Goal: Task Accomplishment & Management: Use online tool/utility

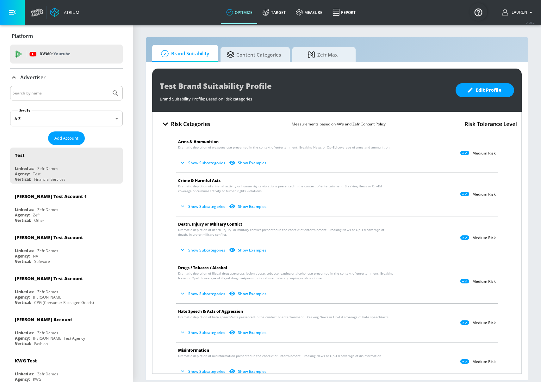
click at [51, 96] on input "Search by name" at bounding box center [61, 93] width 96 height 8
type input "CBS"
click at [109, 86] on button "Submit Search" at bounding box center [116, 93] width 14 height 14
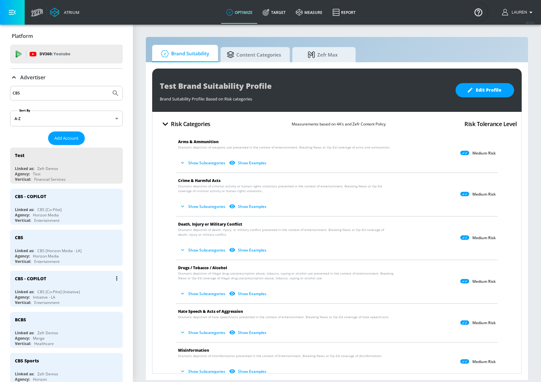
scroll to position [3, 0]
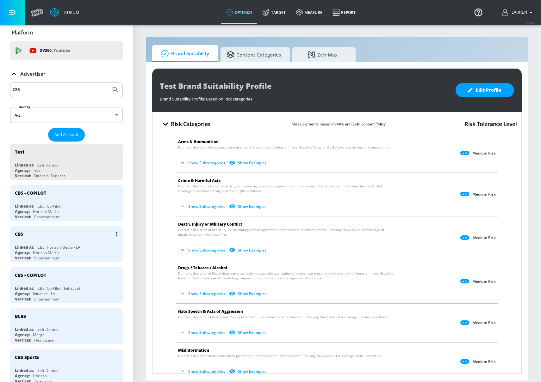
click at [61, 246] on div "CBS [Horizon Media - LA]" at bounding box center [59, 247] width 44 height 5
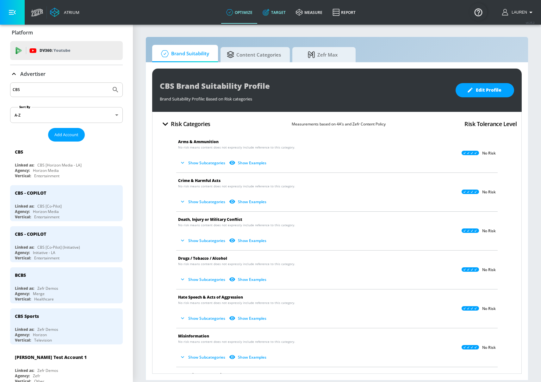
click at [273, 9] on link "Target" at bounding box center [274, 12] width 33 height 23
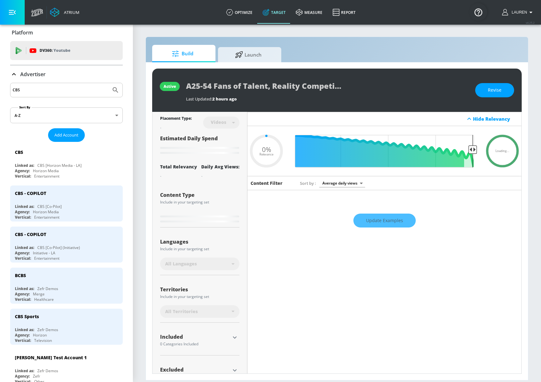
type input "0.05"
click at [244, 47] on span "Launch" at bounding box center [248, 53] width 48 height 15
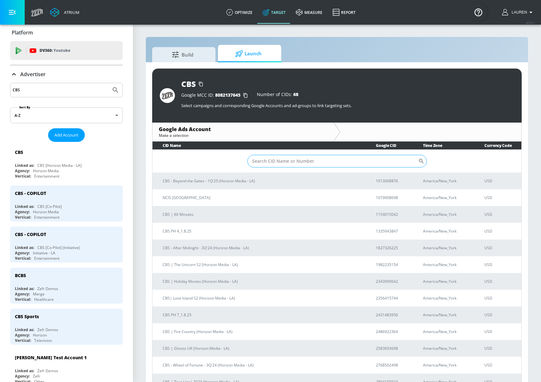
click at [312, 161] on input "Sort By" at bounding box center [332, 161] width 171 height 13
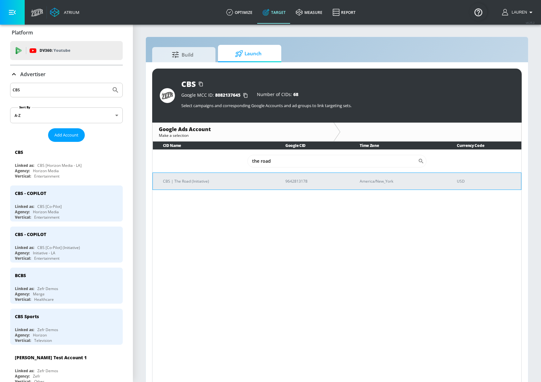
type input "the road"
click at [175, 183] on p "CBS | The Road (Initiative)" at bounding box center [216, 181] width 107 height 7
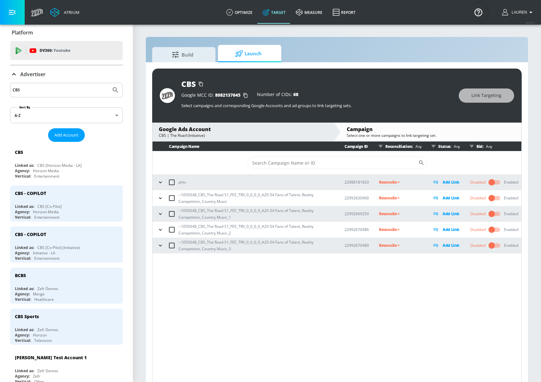
click at [161, 197] on icon "button" at bounding box center [160, 198] width 6 height 6
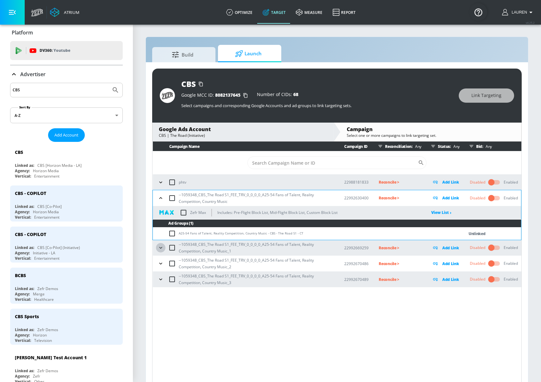
click at [159, 249] on icon "button" at bounding box center [161, 248] width 6 height 6
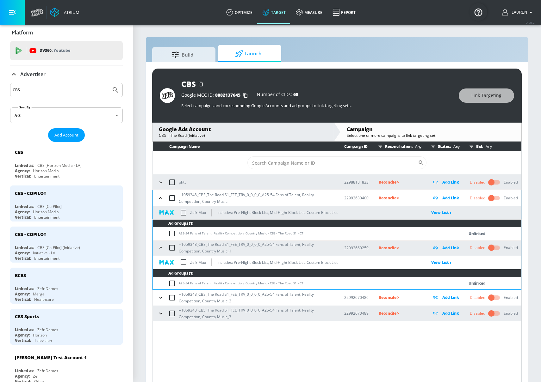
click at [157, 294] on div "--1059348_CBS_The Road S1_FEE_TRV_0_0_0_0_A25-54 Fans of Talent, Reality Compet…" at bounding box center [245, 297] width 178 height 13
click at [158, 299] on icon "button" at bounding box center [161, 298] width 6 height 6
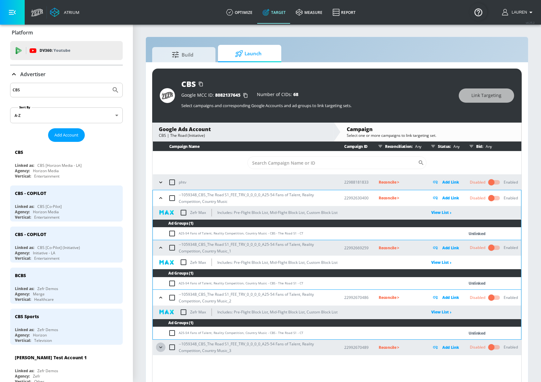
click at [161, 347] on icon "button" at bounding box center [160, 348] width 3 height 2
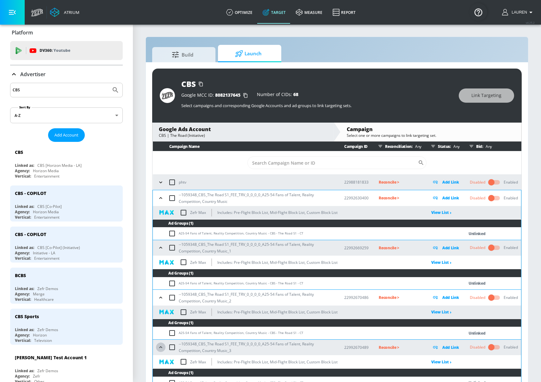
click at [161, 347] on icon "button" at bounding box center [160, 348] width 3 height 2
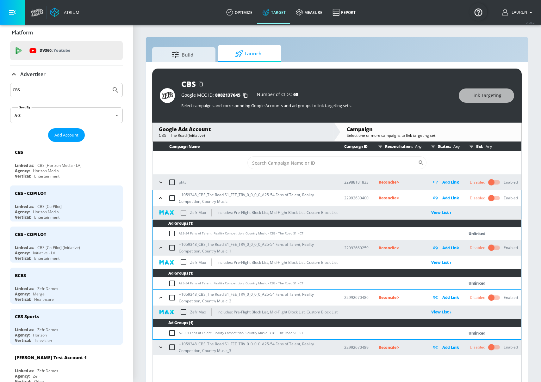
click at [159, 296] on icon "button" at bounding box center [161, 298] width 6 height 6
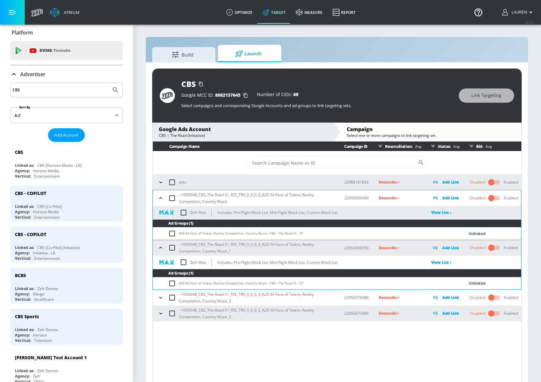
click at [161, 248] on icon "button" at bounding box center [160, 248] width 3 height 2
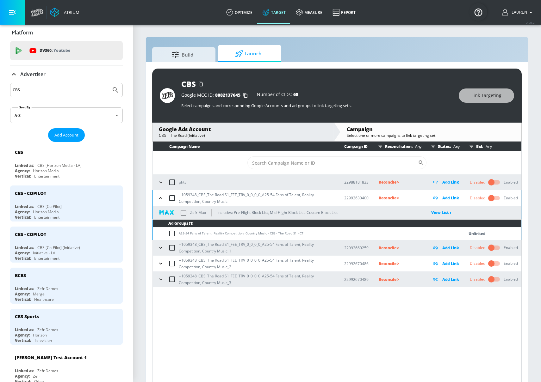
click at [161, 197] on icon "button" at bounding box center [161, 198] width 6 height 6
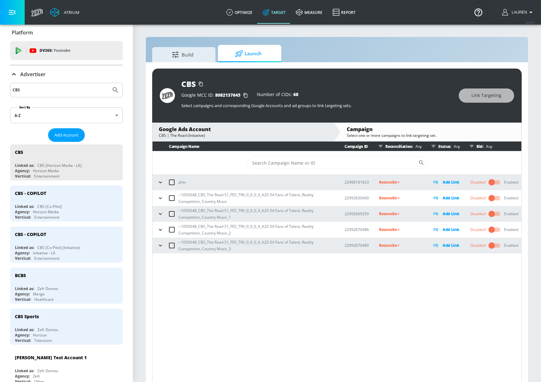
click at [281, 355] on div "Campaign Name Campaign ID Reconciliation: Any Status: Any Bid: Any ​ phtv 22988…" at bounding box center [337, 263] width 370 height 243
drag, startPoint x: 281, startPoint y: 355, endPoint x: 281, endPoint y: 350, distance: 5.1
click at [281, 354] on div "Campaign Name Campaign ID Reconciliation: Any Status: Any Bid: Any ​ phtv 22988…" at bounding box center [337, 263] width 370 height 243
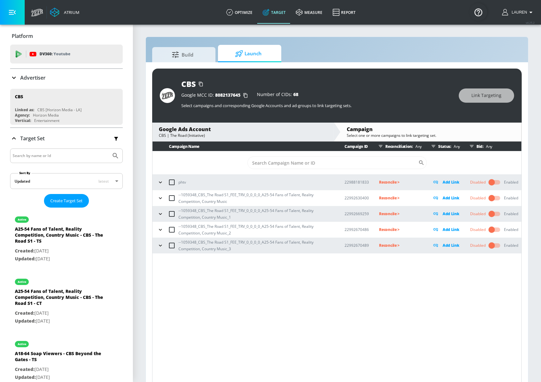
click at [161, 197] on icon "button" at bounding box center [160, 198] width 6 height 6
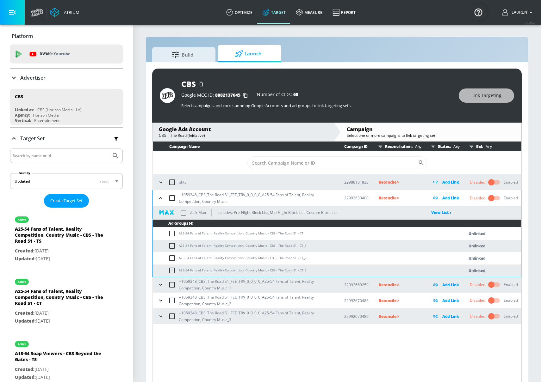
click at [174, 234] on input "checkbox" at bounding box center [173, 234] width 10 height 8
checkbox input "true"
click at [174, 245] on input "checkbox" at bounding box center [173, 246] width 10 height 8
checkbox input "true"
click at [174, 257] on input "checkbox" at bounding box center [173, 259] width 10 height 8
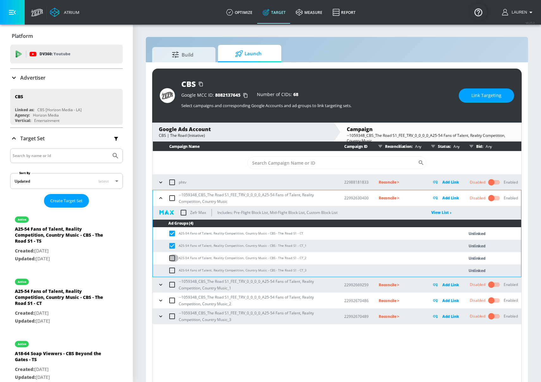
checkbox input "true"
click at [173, 272] on input "checkbox" at bounding box center [173, 271] width 10 height 8
checkbox input "true"
click at [497, 94] on span "Link Targeting" at bounding box center [486, 96] width 30 height 8
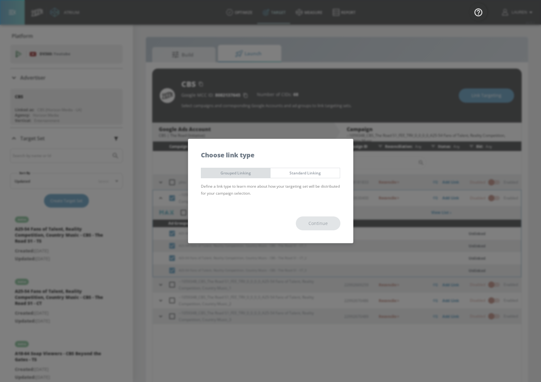
click at [241, 176] on button "Grouped Linking" at bounding box center [236, 173] width 70 height 10
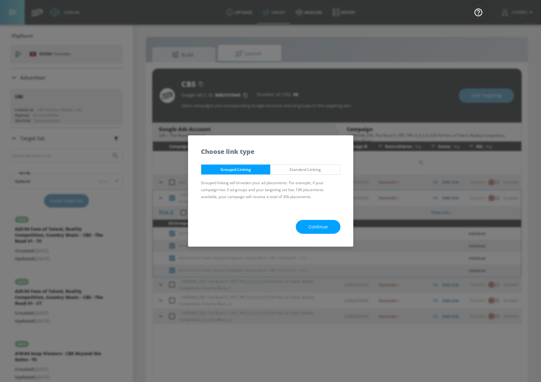
click at [319, 233] on button "Continue" at bounding box center [318, 227] width 45 height 14
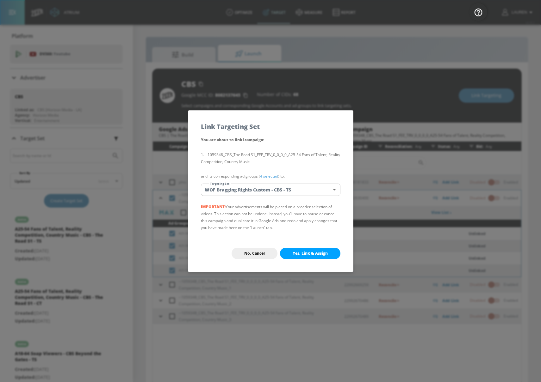
click at [272, 176] on link "4 selected" at bounding box center [269, 176] width 18 height 5
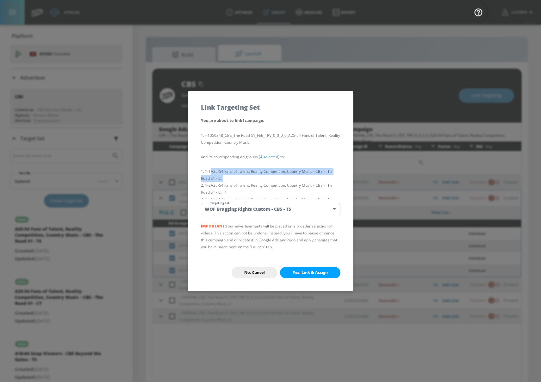
drag, startPoint x: 212, startPoint y: 171, endPoint x: 223, endPoint y: 179, distance: 13.5
click at [223, 179] on li "1-1 A25-54 Fans of Talent, Reality Competition, Country Music - CBS - The Road …" at bounding box center [271, 175] width 140 height 14
copy li "A25-54 Fans of Talent, Reality Competition, Country Music - CBS - The Road S1 -…"
click at [236, 209] on body "Atrium optimize Target measure Report optimize Target measure Report v 4.25.2 L…" at bounding box center [270, 196] width 541 height 392
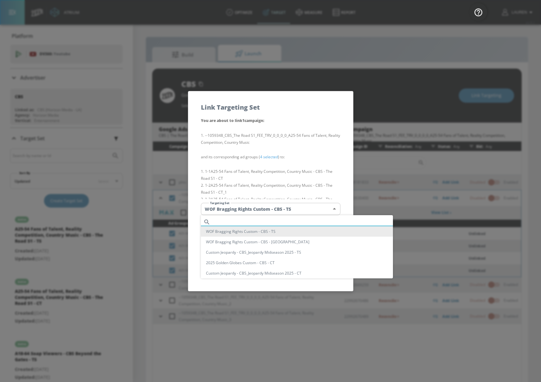
click at [247, 219] on input "text" at bounding box center [303, 222] width 180 height 9
paste input "A25-54 Fans of Talent, Reality Competition, Country Music - CBS - The Road S1 -…"
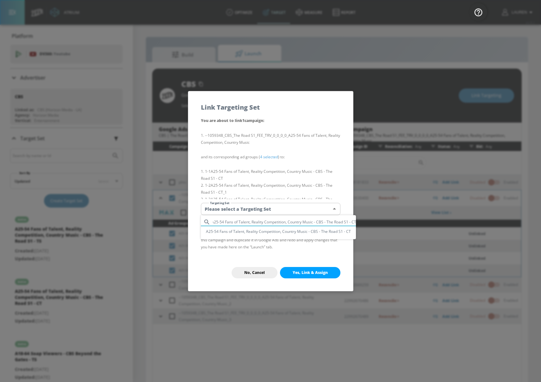
type input "A25-54 Fans of Talent, Reality Competition, Country Music - CBS - The Road S1 -…"
click at [251, 231] on li "A25-54 Fans of Talent, Reality Competition, Country Music - CBS - The Road S1 -…" at bounding box center [278, 232] width 155 height 10
type input "d23a15c0-66df-4b2a-beb9-32edc1ea730c"
click at [308, 273] on span "Yes, Link & Assign" at bounding box center [310, 272] width 35 height 5
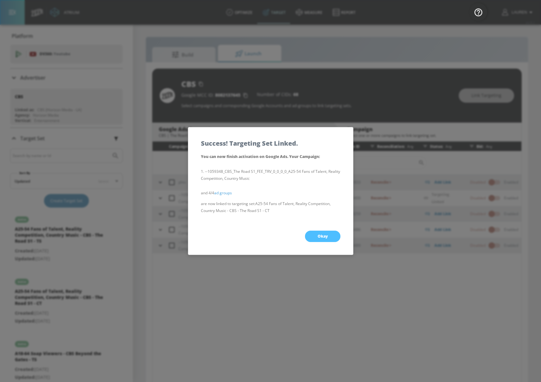
click at [327, 241] on button "Okay" at bounding box center [322, 236] width 35 height 11
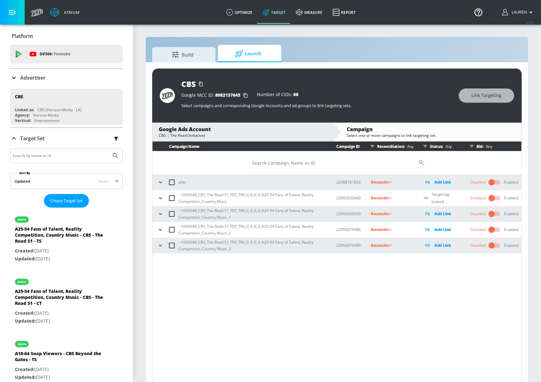
click at [298, 308] on div "Campaign Name Campaign ID Reconciliation: Any Status: Any Bid: Any ​ phtv 22988…" at bounding box center [337, 263] width 370 height 243
click at [161, 196] on icon "button" at bounding box center [160, 198] width 6 height 6
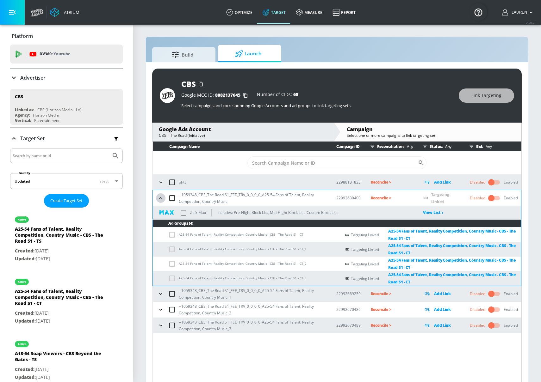
click at [161, 196] on icon "button" at bounding box center [161, 198] width 6 height 6
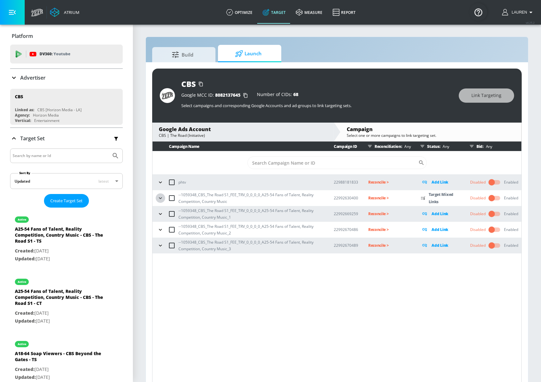
click at [161, 197] on icon "button" at bounding box center [160, 198] width 6 height 6
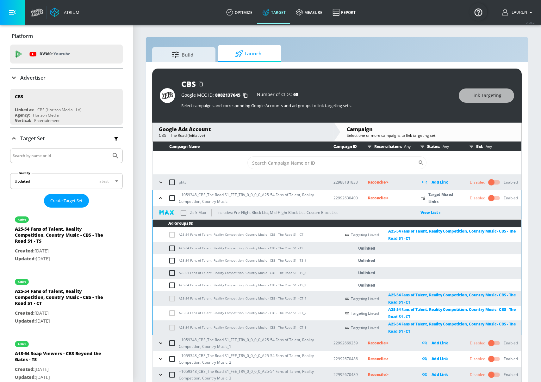
click at [173, 251] on input "checkbox" at bounding box center [173, 249] width 10 height 8
checkbox input "true"
click at [173, 266] on tbody "A25-54 Fans of Talent, Reality Competition, Country Music - CBS - The Road S1 -…" at bounding box center [337, 282] width 368 height 108
click at [173, 265] on td "A25-54 Fans of Talent, Reality Competition, Country Music - CBS - The Road S1 -…" at bounding box center [247, 261] width 188 height 12
click at [173, 260] on input "checkbox" at bounding box center [173, 261] width 10 height 8
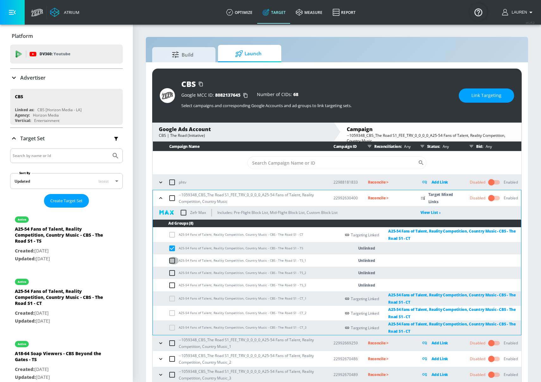
checkbox input "true"
click at [173, 273] on input "checkbox" at bounding box center [173, 274] width 10 height 8
checkbox input "true"
click at [173, 288] on input "checkbox" at bounding box center [173, 286] width 10 height 8
checkbox input "true"
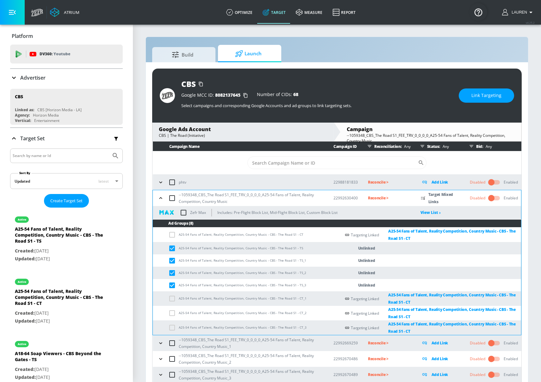
click at [496, 105] on div "CBS Google MCC ID: 8082137645 Number of CIDs: 68 Select campaigns and correspon…" at bounding box center [337, 96] width 370 height 54
click at [496, 104] on div "CBS Google MCC ID: 8082137645 Number of CIDs: 68 Select campaigns and correspon…" at bounding box center [337, 96] width 370 height 54
click at [496, 96] on span "Link Targeting" at bounding box center [486, 96] width 30 height 8
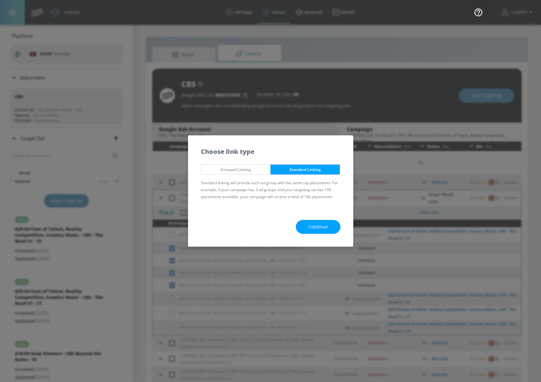
click at [318, 225] on span "Continue" at bounding box center [317, 227] width 19 height 8
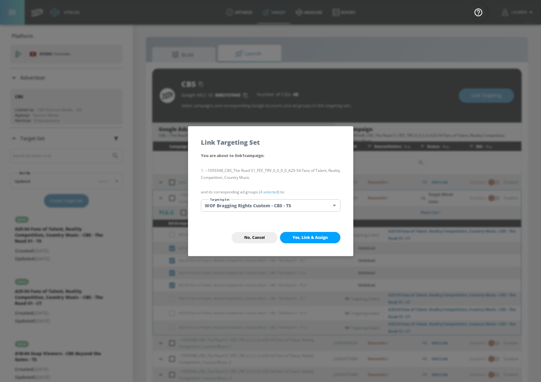
click at [268, 192] on link "4 selected" at bounding box center [269, 192] width 18 height 5
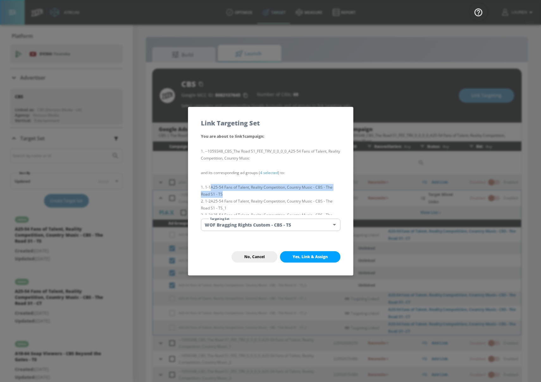
drag, startPoint x: 212, startPoint y: 188, endPoint x: 288, endPoint y: 192, distance: 76.1
click at [288, 192] on li "1-1 A25-54 Fans of Talent, Reality Competition, Country Music - CBS - The Road …" at bounding box center [271, 191] width 140 height 14
copy li "A25-54 Fans of Talent, Reality Competition, Country Music - CBS - The Road S1 -…"
click at [280, 226] on body "Atrium optimize Target measure Report optimize Target measure Report v 4.25.2 L…" at bounding box center [270, 196] width 541 height 392
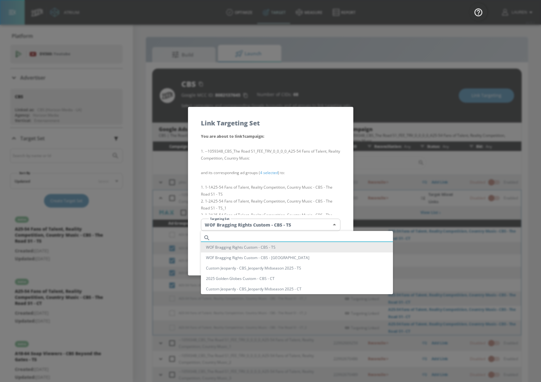
click at [291, 235] on input "text" at bounding box center [303, 238] width 180 height 9
paste input "A25-54 Fans of Talent, Reality Competition, Country Music - CBS - The Road S1 -…"
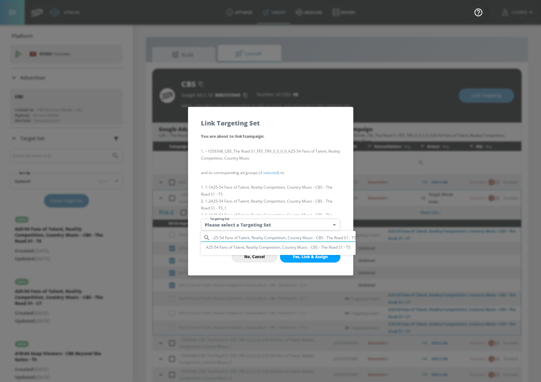
type input "A25-54 Fans of Talent, Reality Competition, Country Music - CBS - The Road S1 -…"
click at [290, 246] on li "A25-54 Fans of Talent, Reality Competition, Country Music - CBS - The Road S1 -…" at bounding box center [278, 247] width 155 height 10
type input "920a0ff4-fa80-46a8-9822-8ab2812e389d"
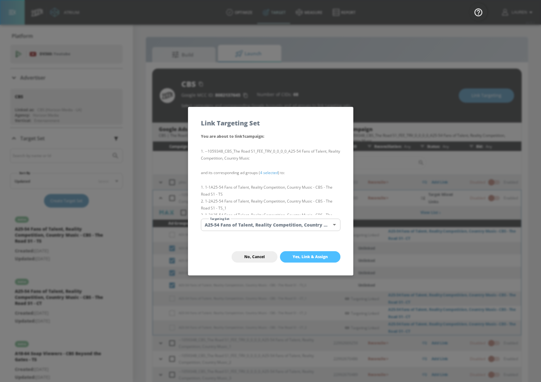
click at [298, 260] on button "Yes, Link & Assign" at bounding box center [310, 257] width 60 height 11
checkbox input "false"
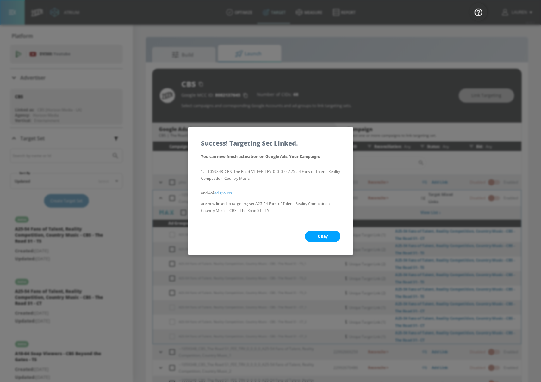
click at [318, 237] on span "Okay" at bounding box center [323, 236] width 10 height 5
